Goal: Task Accomplishment & Management: Manage account settings

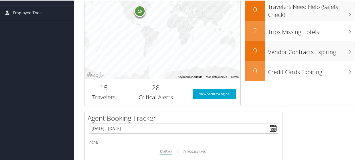
scroll to position [29, 0]
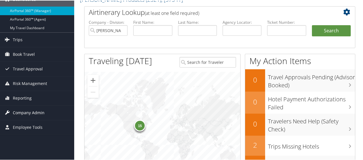
click at [33, 112] on span "Company Admin" at bounding box center [29, 112] width 32 height 14
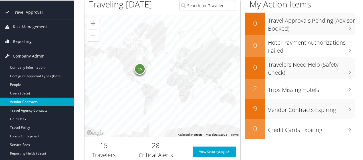
scroll to position [86, 0]
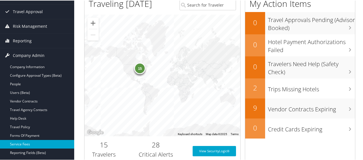
click at [24, 140] on link "Service Fees" at bounding box center [37, 143] width 74 height 9
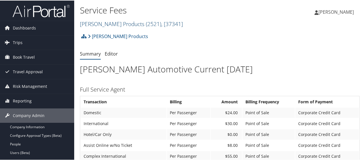
click at [161, 24] on span ", [ 37341 ]" at bounding box center [172, 23] width 22 height 8
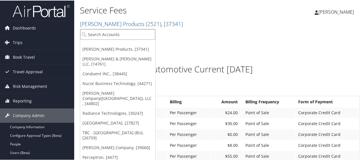
click at [95, 35] on input "search" at bounding box center [117, 34] width 75 height 11
paste input "4954"
type input "4954"
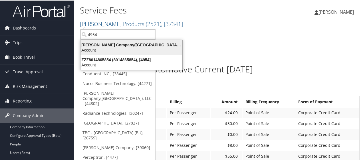
click at [128, 48] on div "Account" at bounding box center [131, 49] width 109 height 5
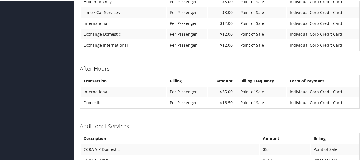
scroll to position [428, 0]
